Goal: Task Accomplishment & Management: Complete application form

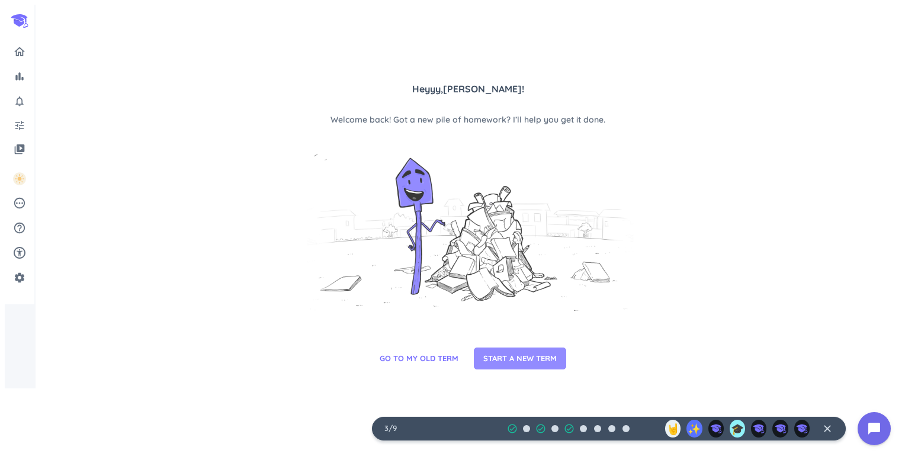
click at [508, 365] on span "START A NEW TERM" at bounding box center [519, 359] width 73 height 12
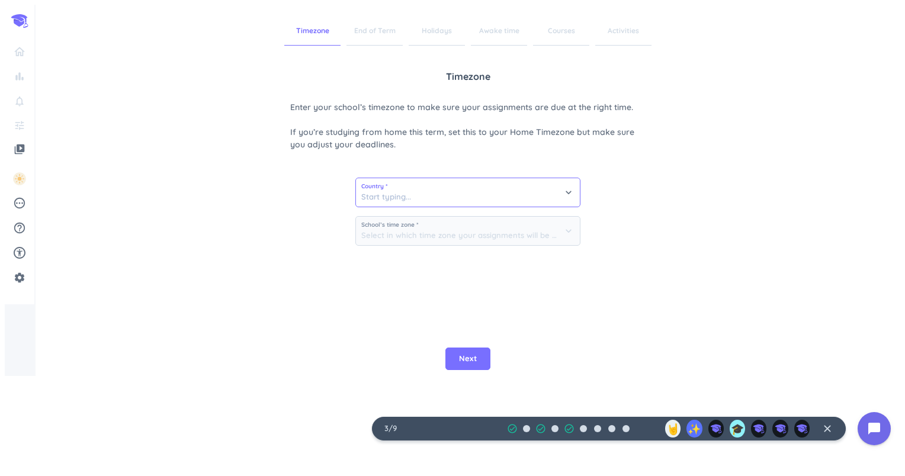
click at [442, 190] on input at bounding box center [468, 192] width 224 height 28
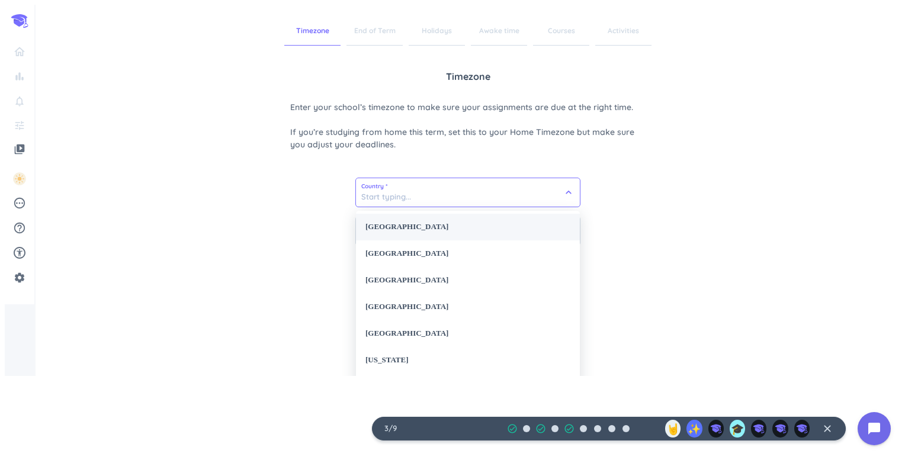
click at [421, 228] on div "[GEOGRAPHIC_DATA]" at bounding box center [468, 227] width 224 height 27
type input "[GEOGRAPHIC_DATA]"
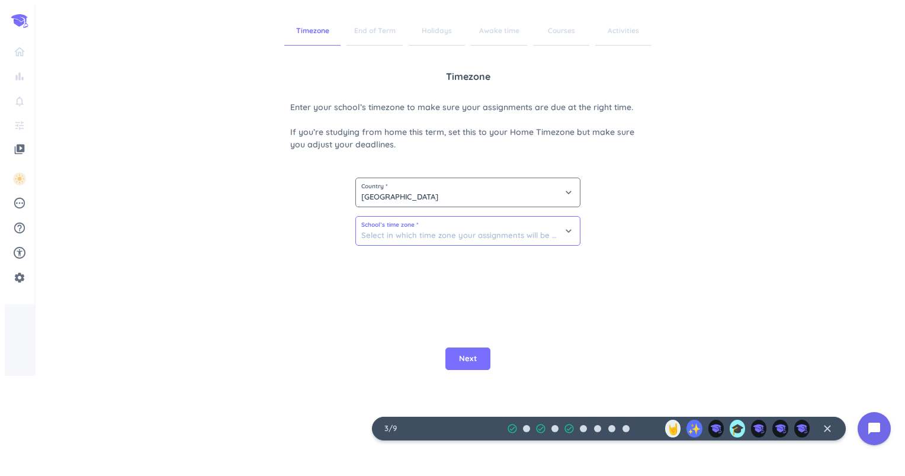
click at [433, 227] on input at bounding box center [468, 231] width 224 height 28
